Goal: Transaction & Acquisition: Purchase product/service

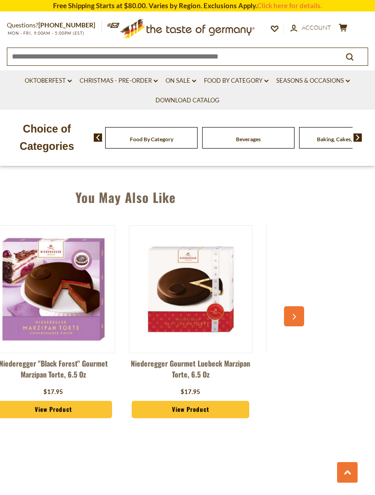
scroll to position [624, 0]
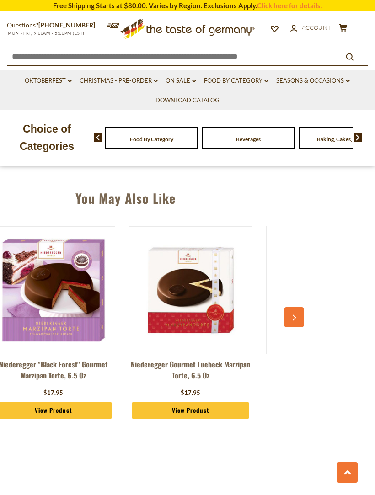
click at [74, 402] on link "View Product" at bounding box center [53, 410] width 117 height 17
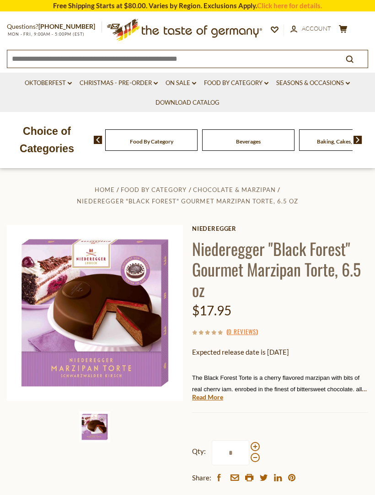
click at [211, 392] on link "Read More" at bounding box center [207, 396] width 31 height 9
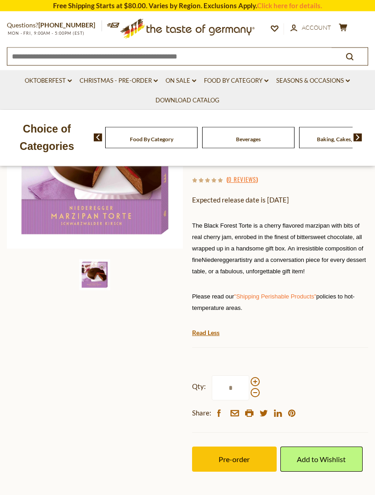
scroll to position [155, 0]
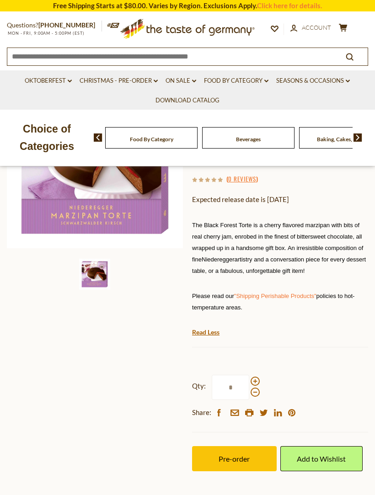
click at [259, 375] on label "Qty: *" at bounding box center [226, 387] width 68 height 25
click at [249, 375] on input "*" at bounding box center [230, 387] width 37 height 25
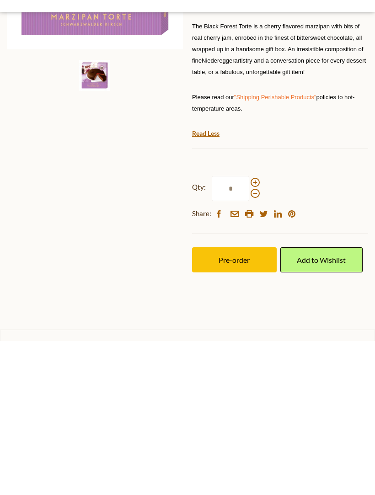
click at [255, 332] on span at bounding box center [254, 336] width 9 height 9
click at [249, 330] on input "*" at bounding box center [230, 342] width 37 height 25
type input "*"
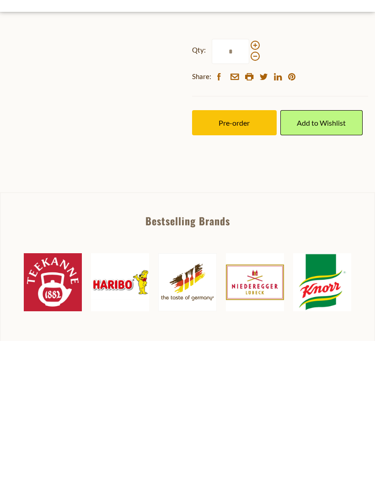
scroll to position [341, 0]
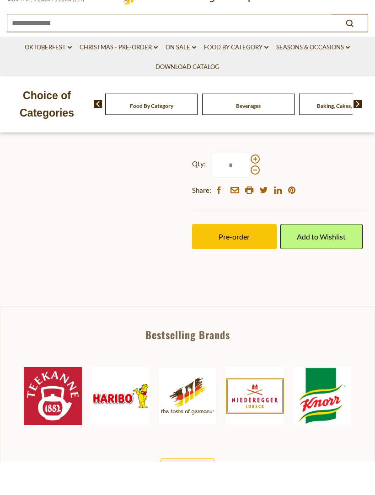
click at [239, 266] on span "Pre-order" at bounding box center [233, 270] width 31 height 9
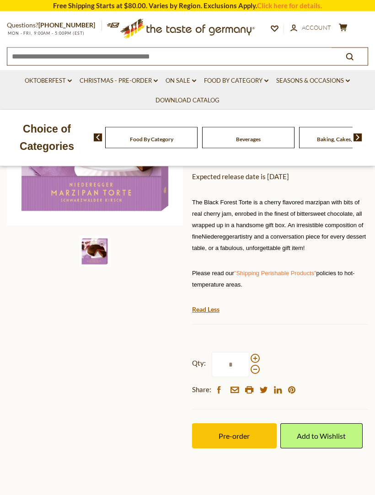
scroll to position [181, 0]
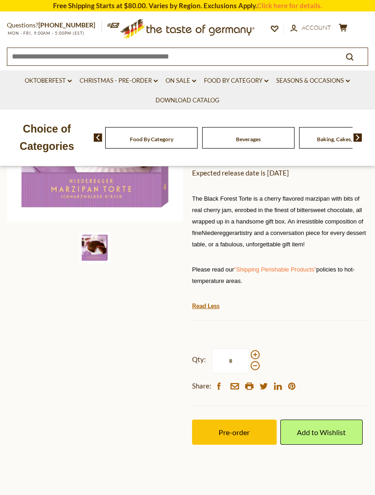
click at [243, 428] on span "Pre-order" at bounding box center [233, 432] width 31 height 9
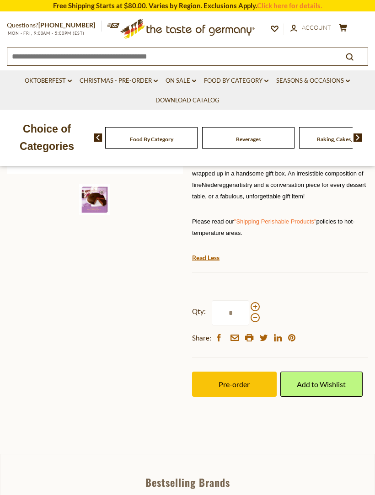
scroll to position [0, 0]
